Goal: Information Seeking & Learning: Learn about a topic

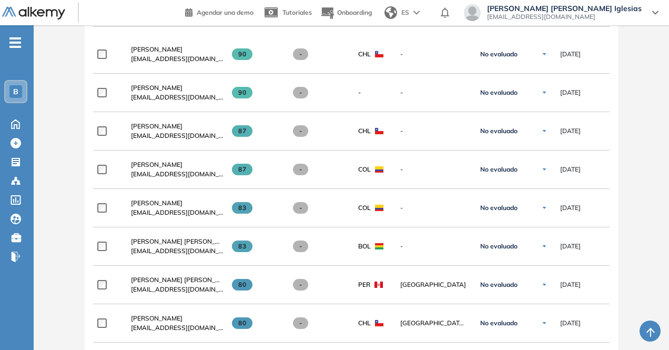
scroll to position [365, 0]
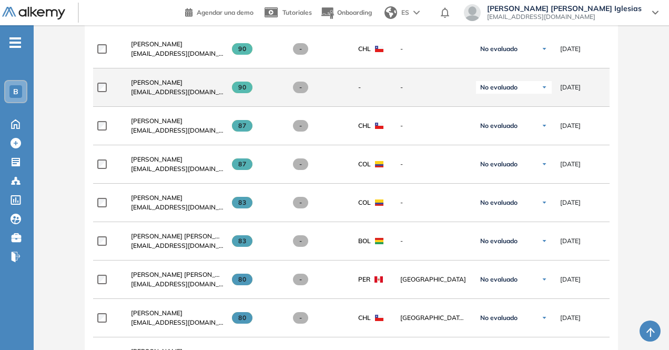
click at [195, 92] on span "[EMAIL_ADDRESS][DOMAIN_NAME]" at bounding box center [177, 91] width 93 height 9
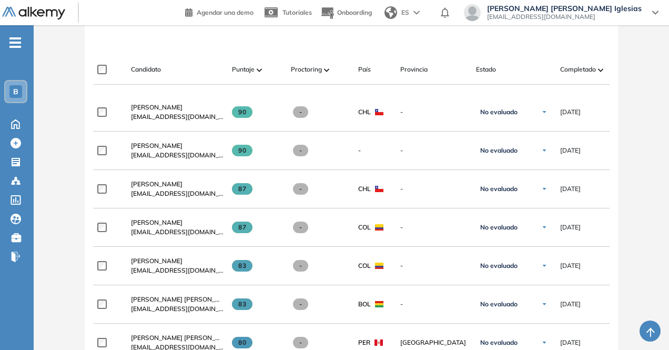
scroll to position [297, 0]
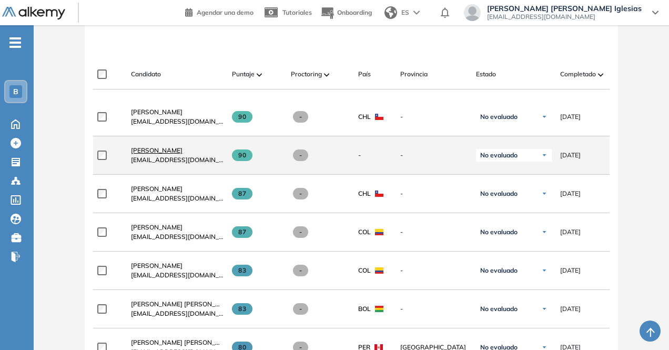
click at [144, 152] on span "[PERSON_NAME]" at bounding box center [157, 150] width 52 height 8
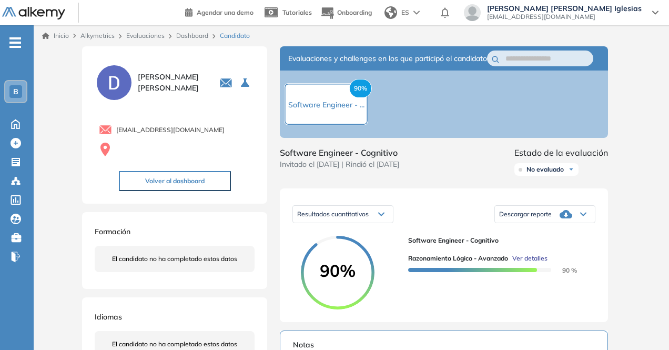
click at [321, 98] on div "90% Software Engineer - ..." at bounding box center [326, 104] width 84 height 42
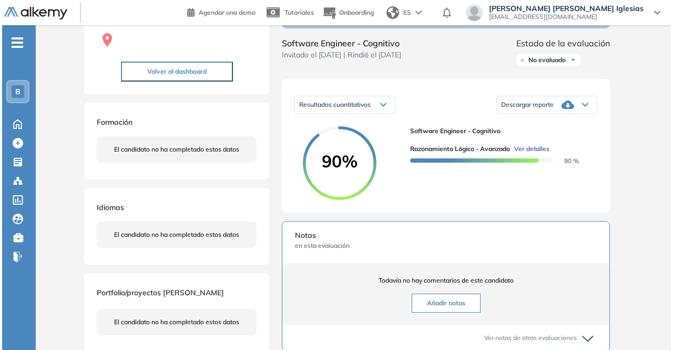
scroll to position [111, 0]
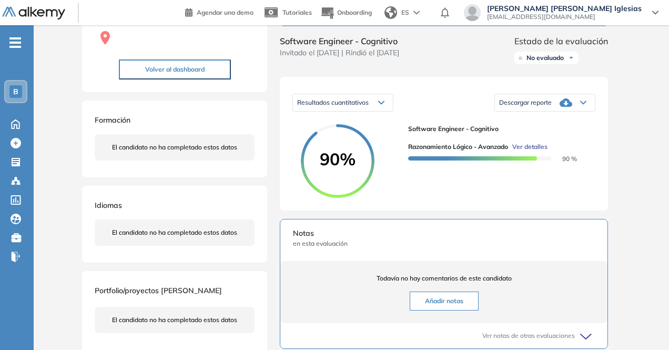
click at [525, 151] on span "Ver detalles" at bounding box center [529, 146] width 35 height 9
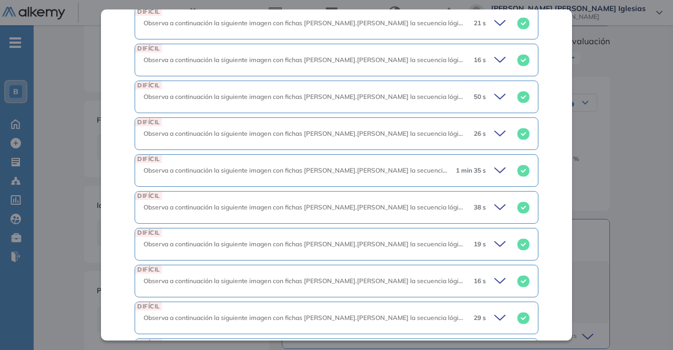
scroll to position [1334, 0]
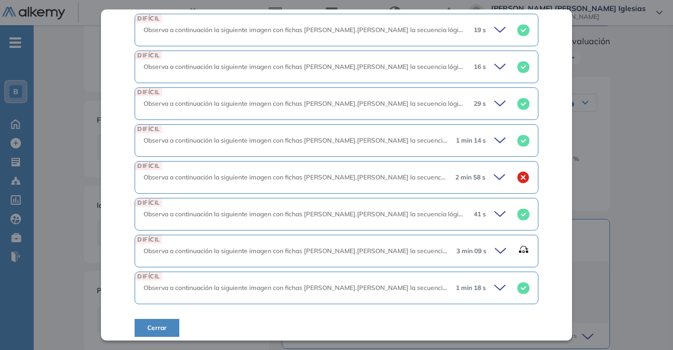
click at [495, 248] on icon at bounding box center [500, 250] width 11 height 5
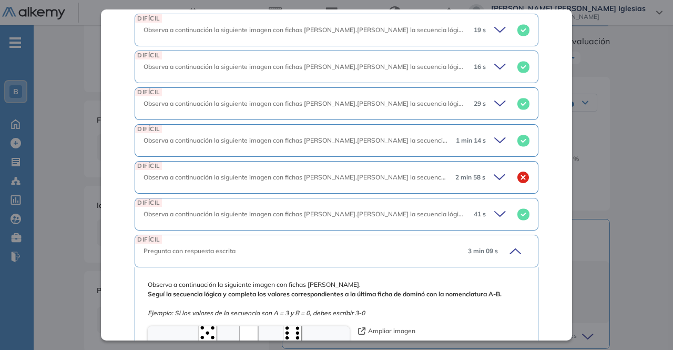
click at [490, 244] on div "3 min 09 s" at bounding box center [495, 251] width 70 height 15
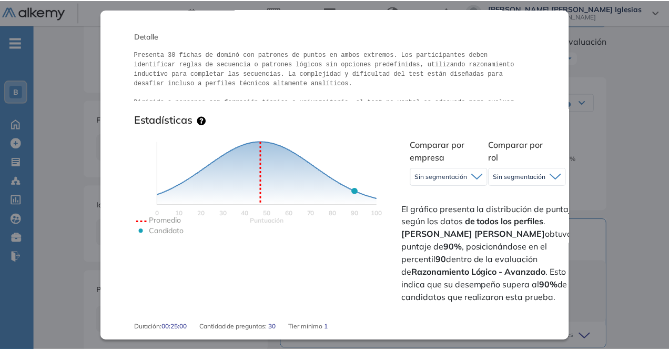
scroll to position [0, 0]
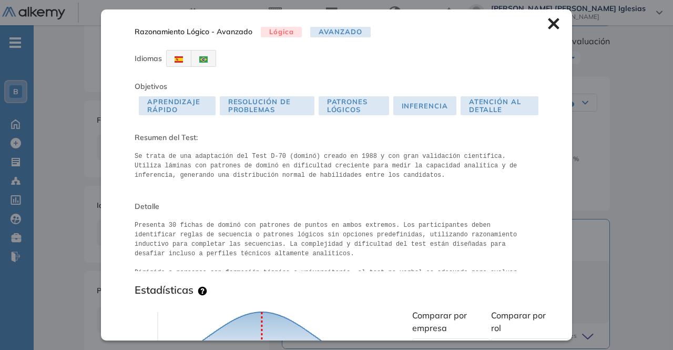
click at [332, 32] on span "Avanzado" at bounding box center [340, 32] width 60 height 11
drag, startPoint x: 554, startPoint y: 25, endPoint x: 545, endPoint y: 26, distance: 9.5
click at [545, 26] on div "Razonamiento Lógico - Avanzado Lógica Avanzado Idiomas Objetivos Aprendizaje Rá…" at bounding box center [336, 174] width 471 height 330
click at [548, 26] on icon at bounding box center [553, 23] width 11 height 11
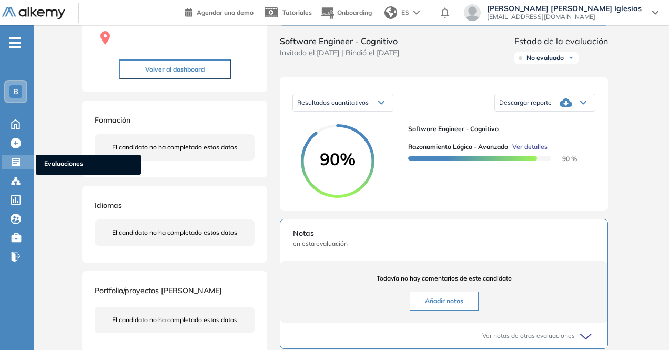
click at [44, 160] on span "Evaluaciones" at bounding box center [88, 165] width 88 height 12
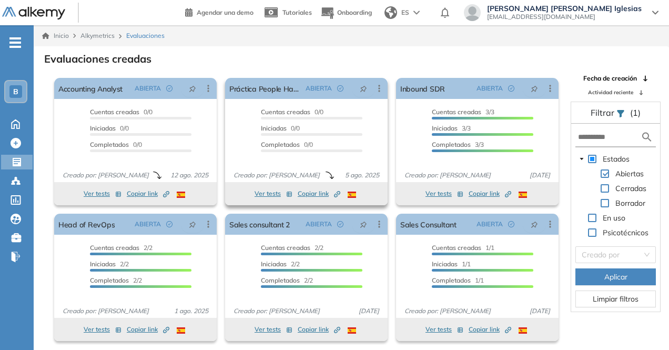
scroll to position [25, 0]
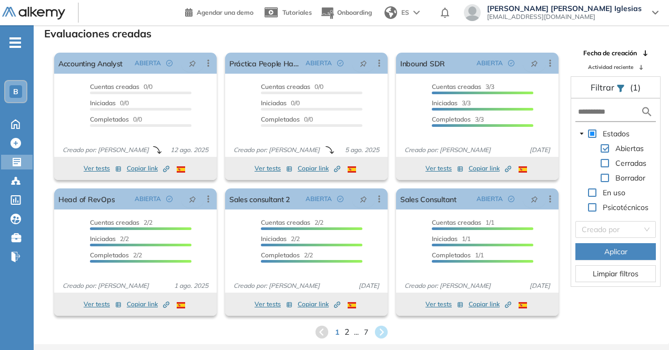
click at [346, 330] on span "2" at bounding box center [346, 332] width 5 height 12
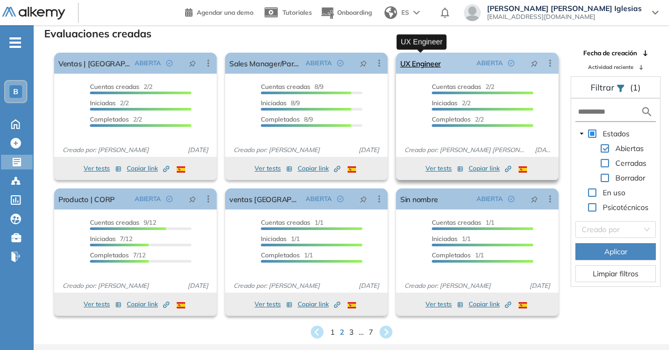
click at [429, 63] on link "UX Engineer" at bounding box center [420, 63] width 40 height 21
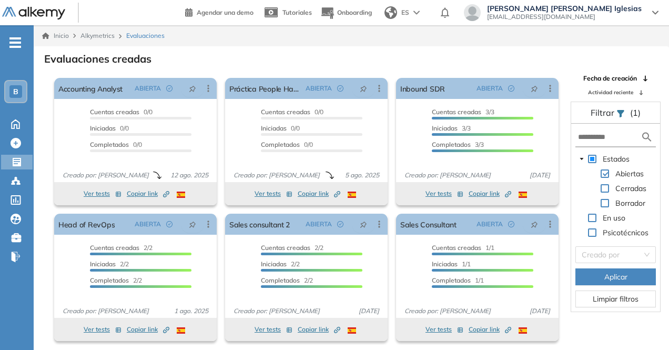
scroll to position [25, 0]
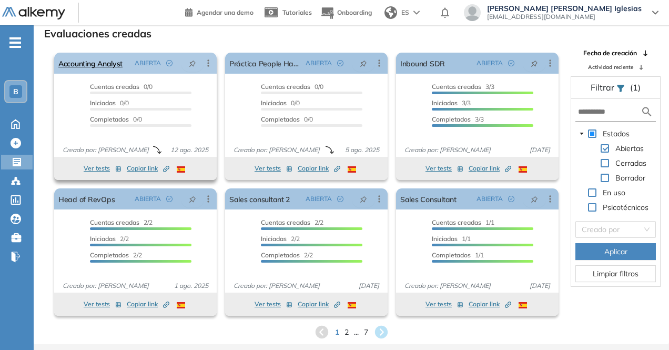
click at [209, 63] on icon at bounding box center [208, 63] width 11 height 11
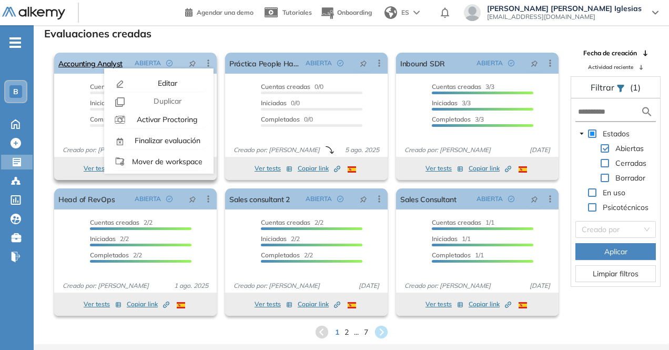
click at [209, 63] on icon at bounding box center [208, 63] width 11 height 11
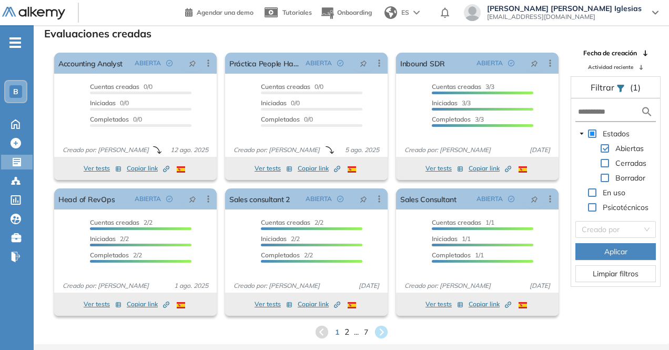
click at [348, 332] on span "2" at bounding box center [346, 332] width 5 height 12
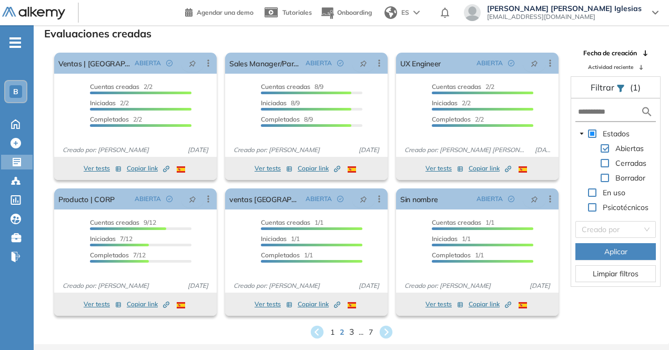
click at [352, 312] on div "Ver tests Copiar link Created by potrace 1.16, written by [PERSON_NAME] [DATE]-…" at bounding box center [306, 303] width 163 height 23
click at [350, 332] on span "3" at bounding box center [351, 332] width 5 height 12
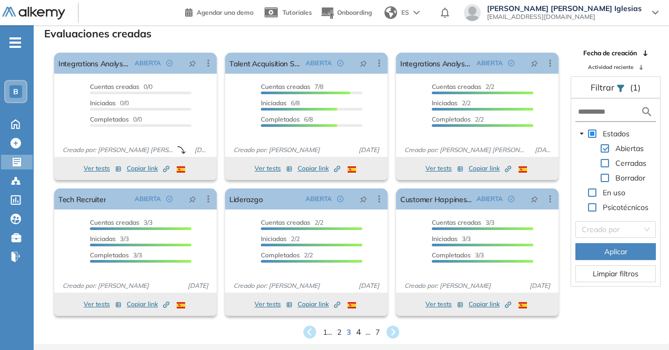
click at [357, 334] on span "4" at bounding box center [358, 332] width 5 height 12
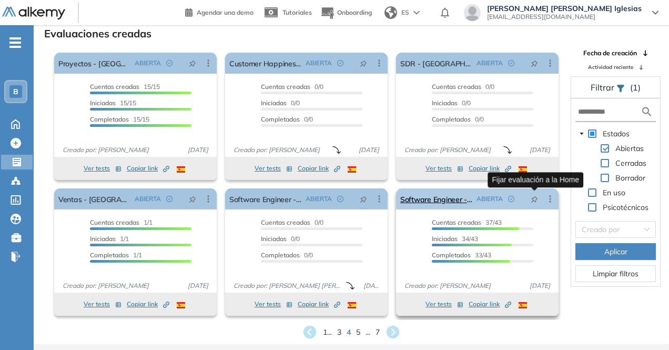
click at [530, 203] on button "button" at bounding box center [534, 198] width 23 height 17
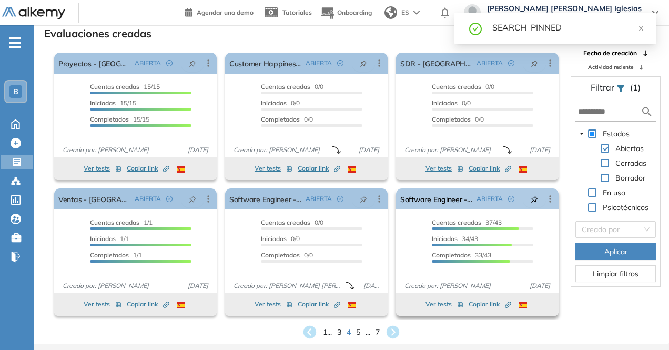
click at [549, 199] on icon at bounding box center [550, 199] width 11 height 11
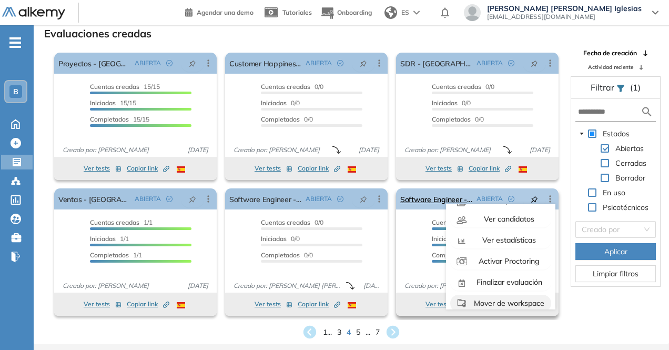
scroll to position [66, 0]
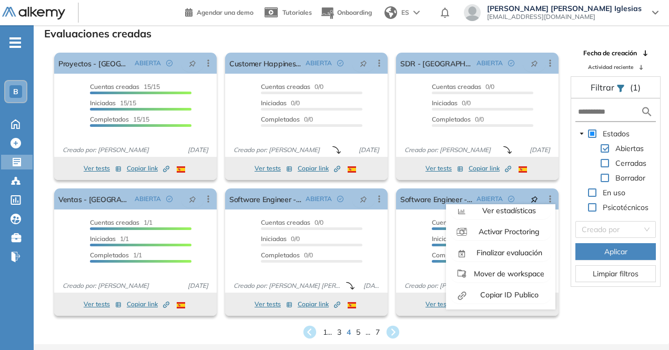
click at [579, 305] on div "Fecha de creación Actividad reciente Filtrar (1) Estados Abiertas Cerradas Borr…" at bounding box center [616, 183] width 106 height 271
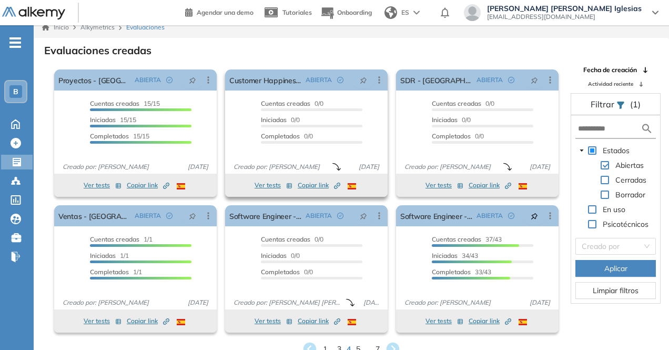
scroll to position [0, 0]
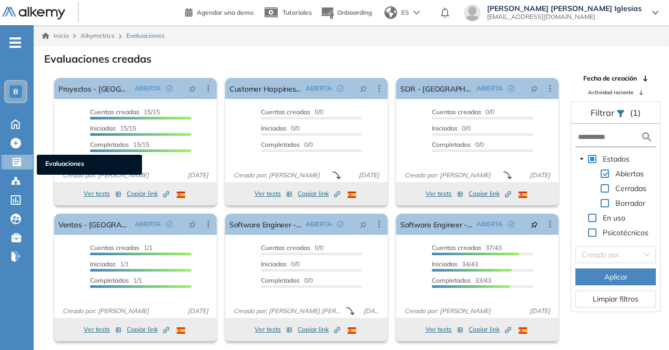
click at [59, 168] on span "Evaluaciones" at bounding box center [89, 165] width 88 height 12
click at [61, 158] on ul "Evaluaciones" at bounding box center [89, 165] width 105 height 20
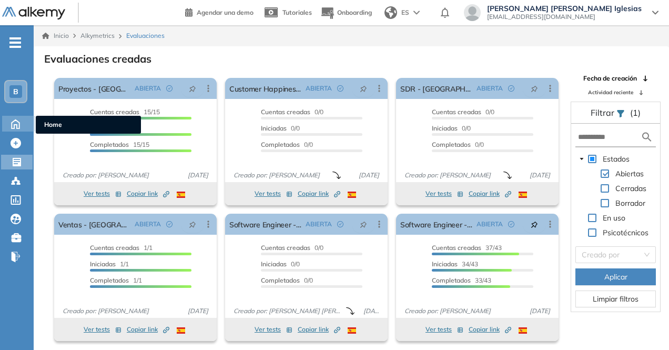
click at [18, 131] on div "Home Home" at bounding box center [18, 124] width 33 height 16
